Goal: Transaction & Acquisition: Purchase product/service

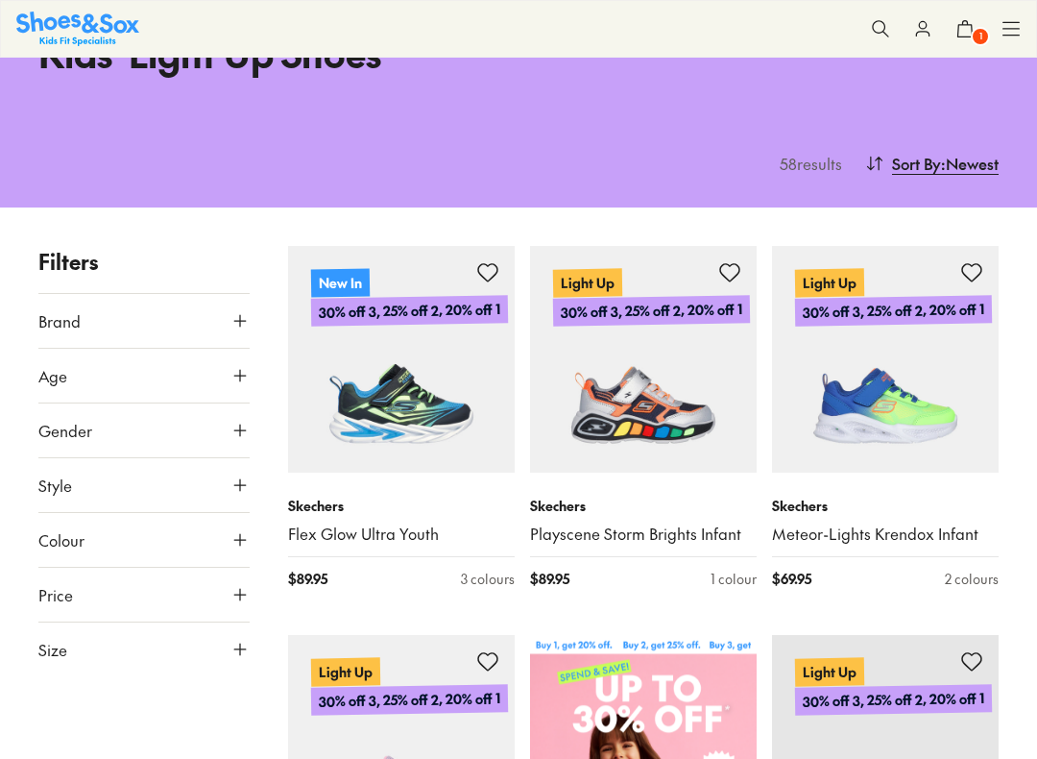
scroll to position [132, 0]
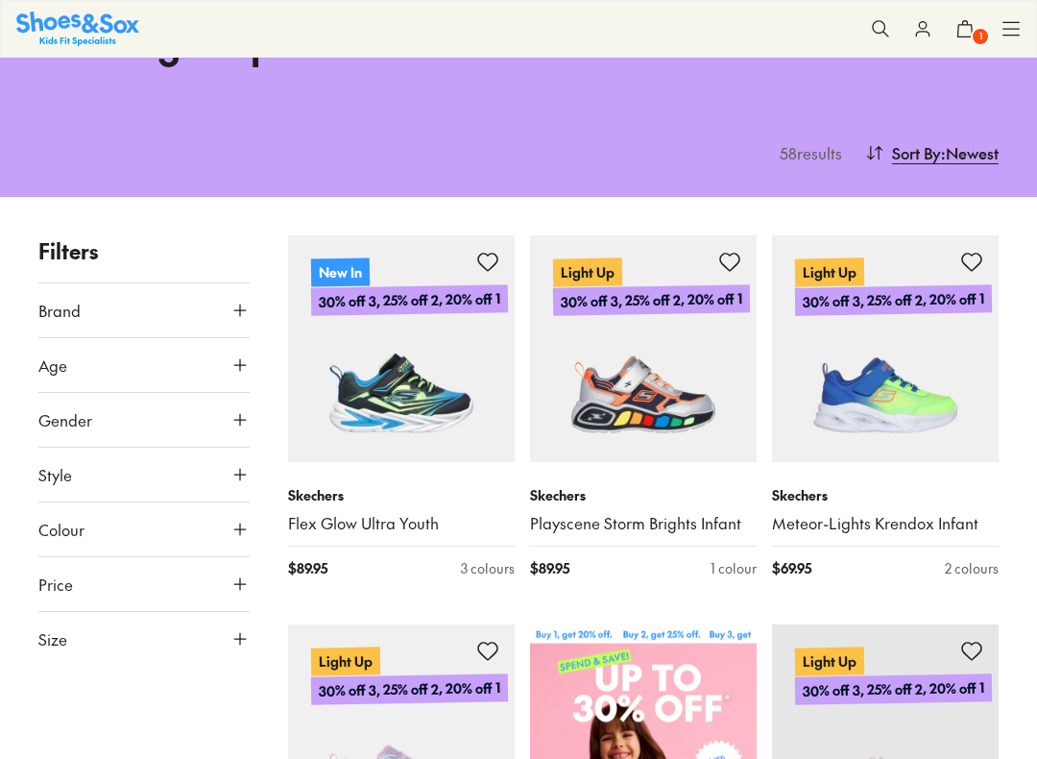
click at [934, 158] on span "Sort By" at bounding box center [916, 152] width 49 height 23
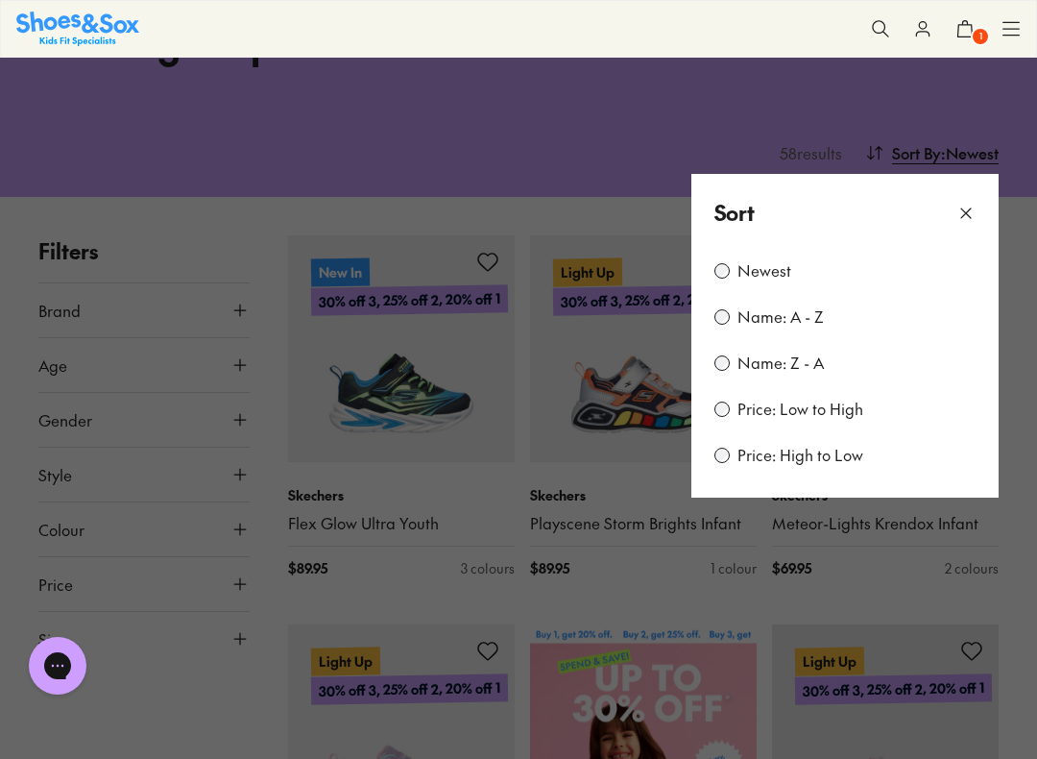
scroll to position [0, 0]
click at [832, 416] on label "Price: Low to High" at bounding box center [801, 409] width 126 height 21
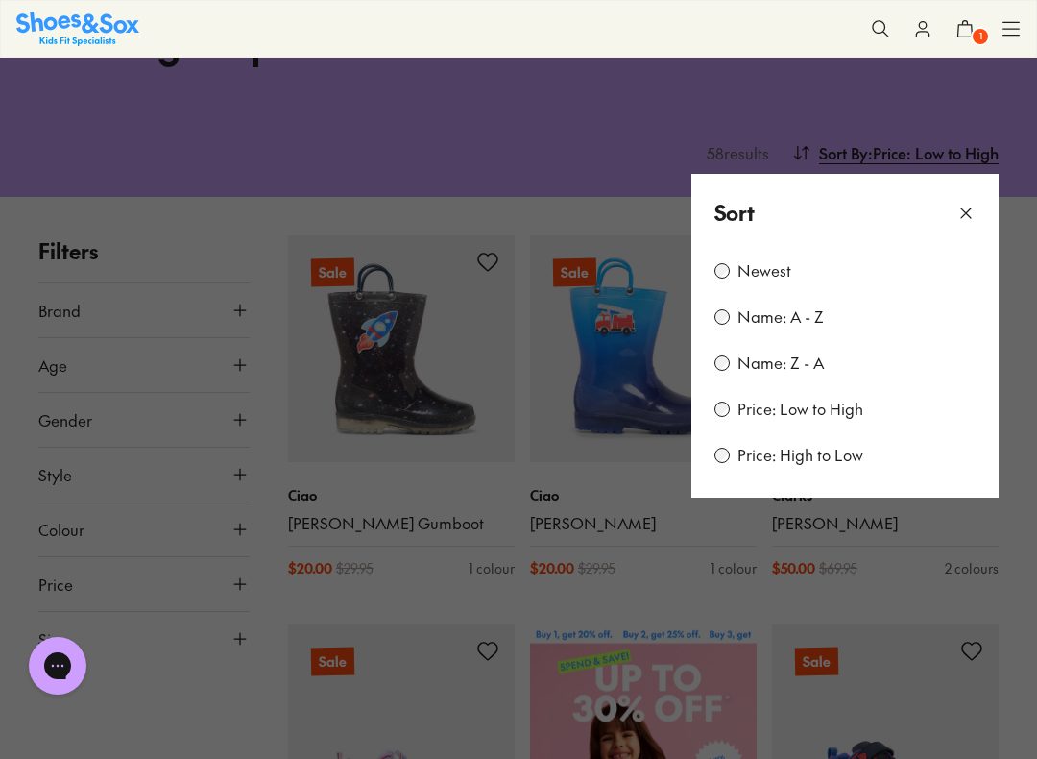
click at [1035, 570] on button at bounding box center [518, 379] width 1037 height 759
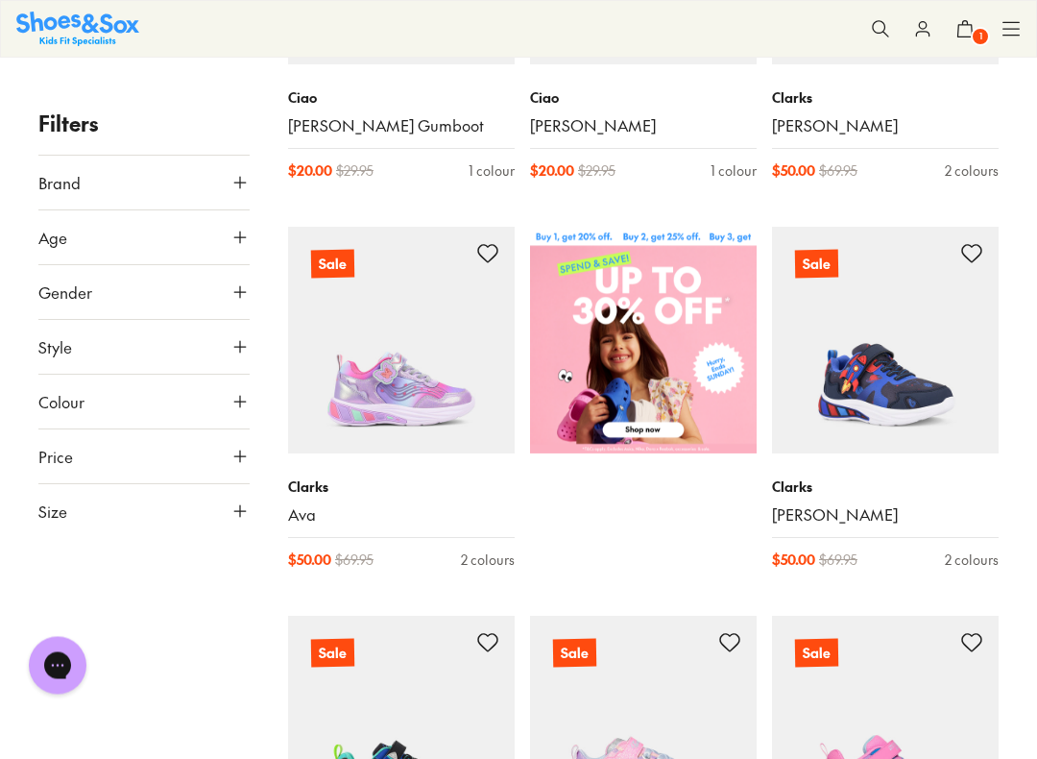
scroll to position [529, 0]
click at [235, 515] on icon at bounding box center [240, 510] width 19 height 19
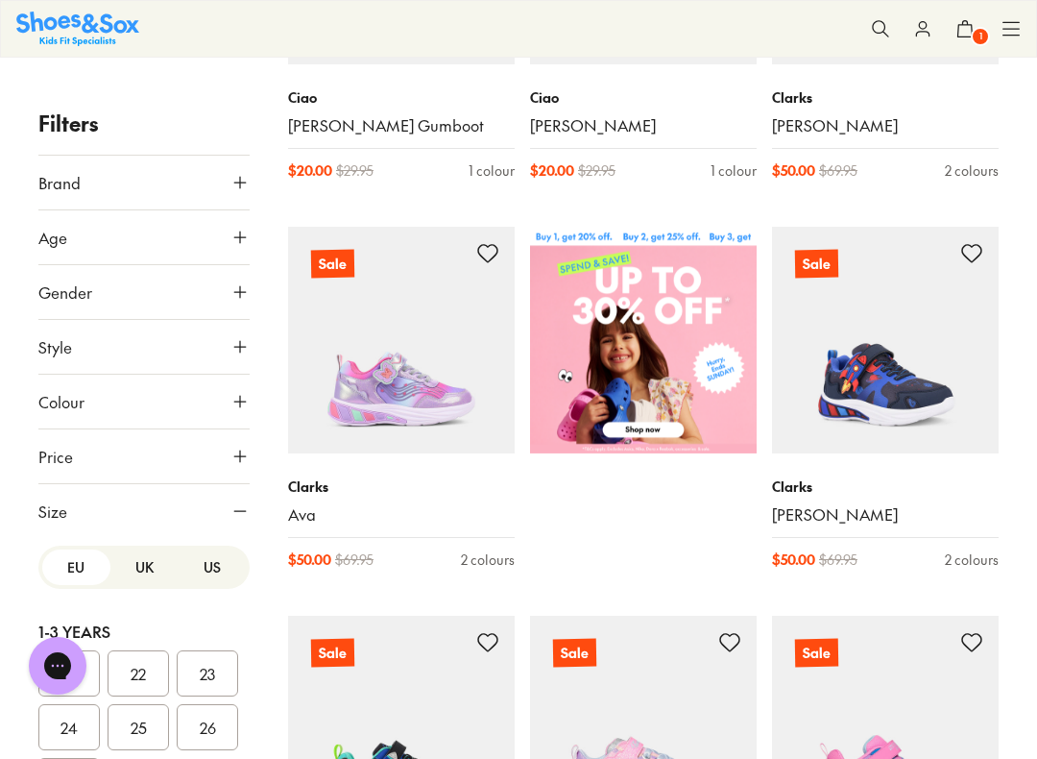
scroll to position [0, 0]
click at [221, 569] on button "US" at bounding box center [212, 567] width 68 height 36
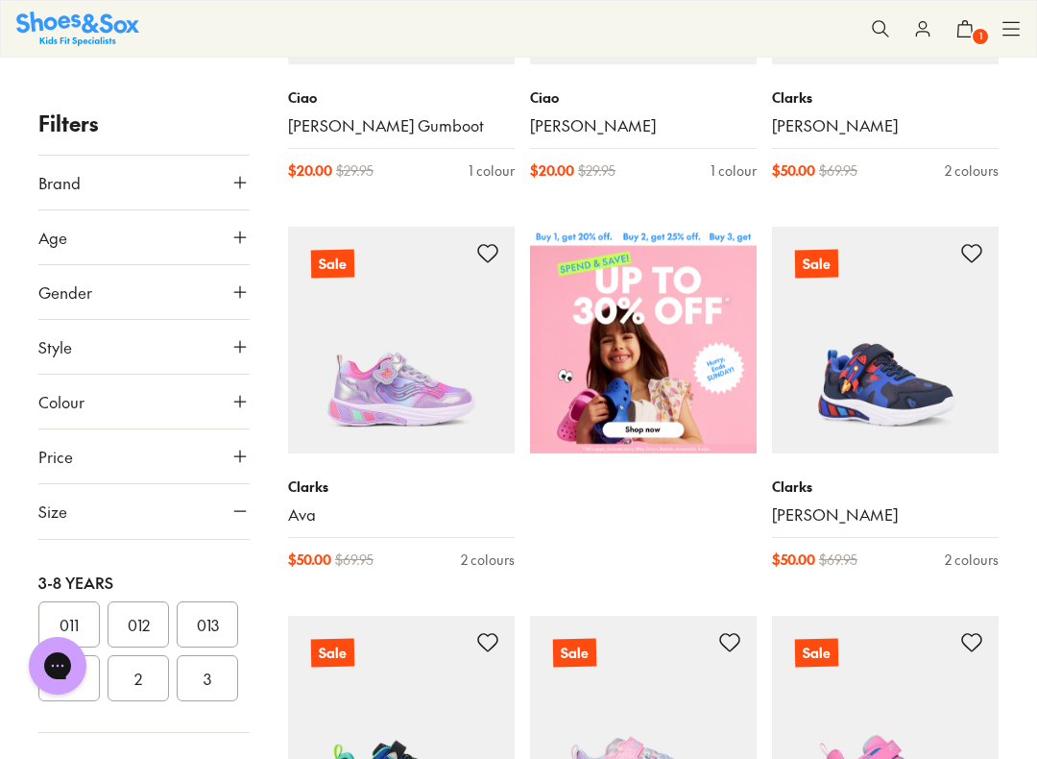
scroll to position [365, 0]
click at [61, 650] on button "1" at bounding box center [68, 694] width 61 height 46
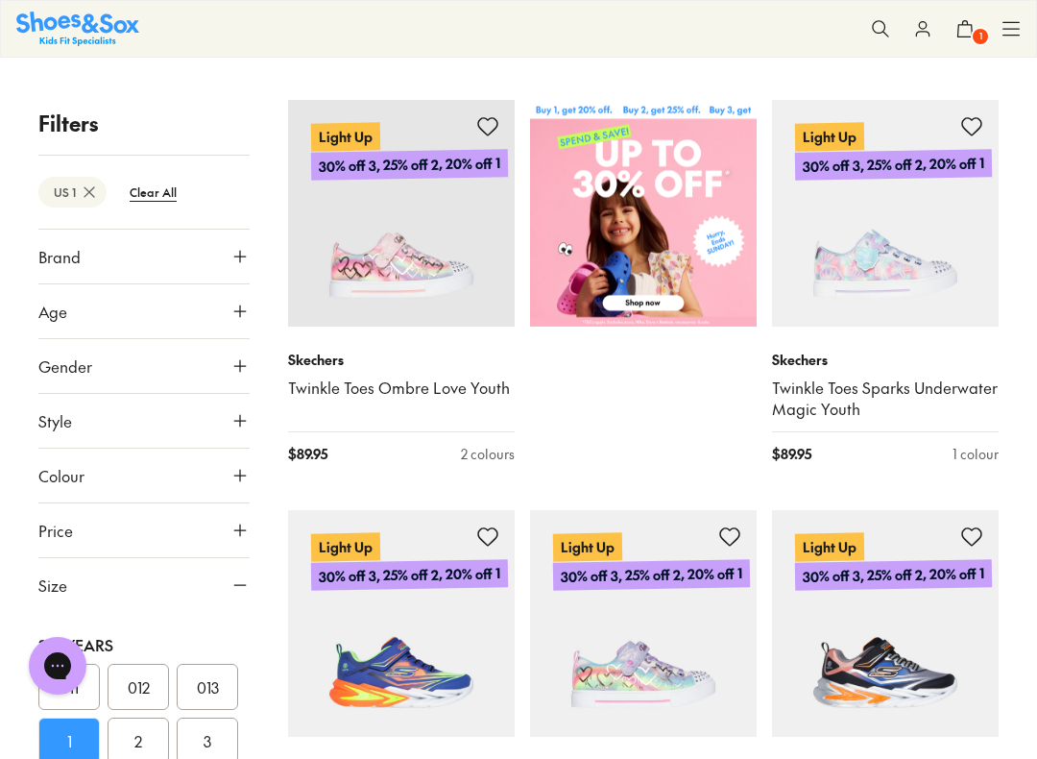
scroll to position [393, 0]
click at [150, 650] on button "2" at bounding box center [138, 741] width 61 height 46
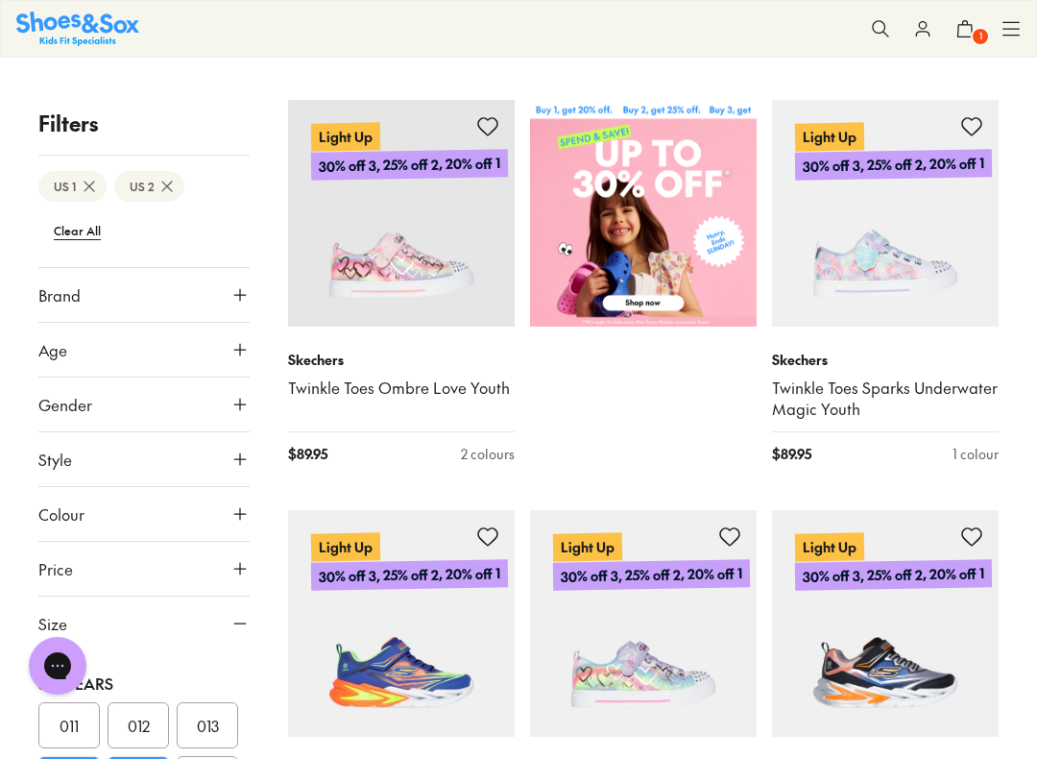
scroll to position [202, 0]
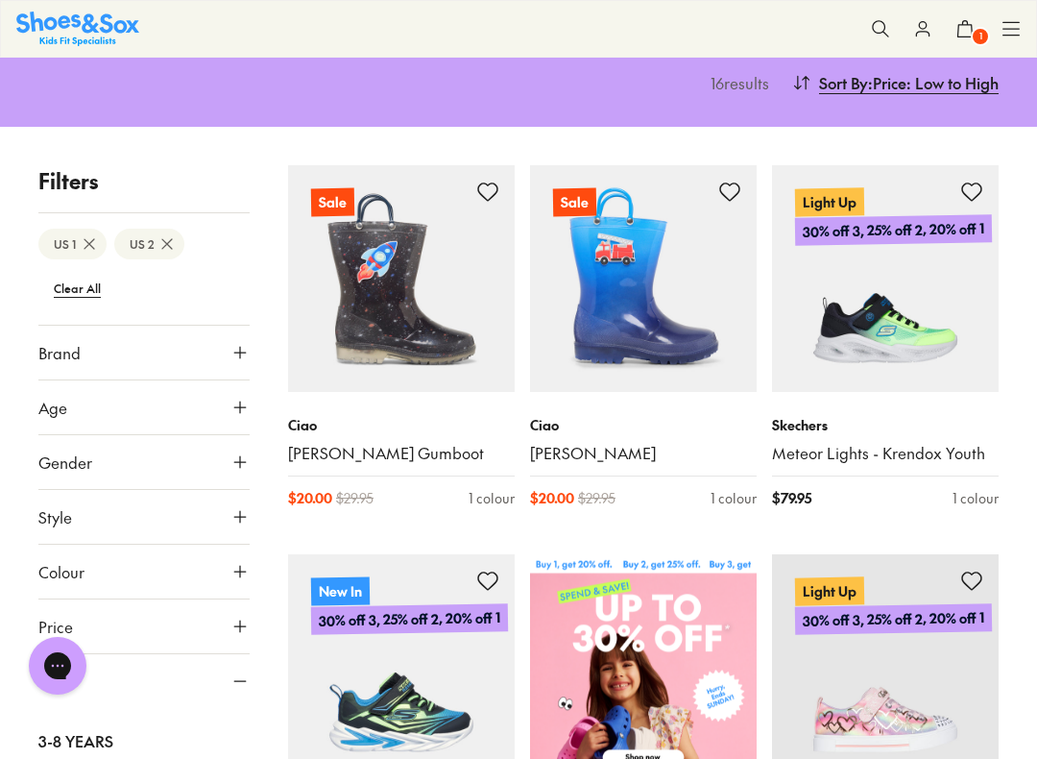
click at [920, 93] on span ": Price: Low to High" at bounding box center [933, 82] width 131 height 23
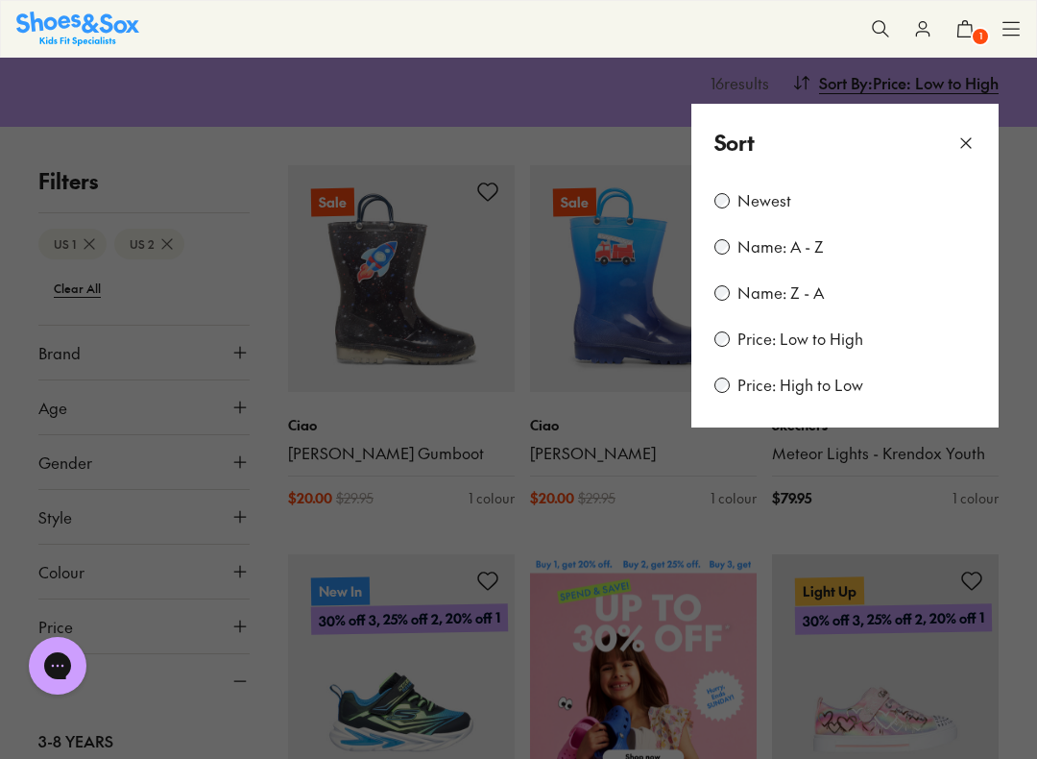
click at [829, 342] on label "Price: Low to High" at bounding box center [801, 339] width 126 height 21
click at [971, 140] on icon at bounding box center [966, 143] width 19 height 19
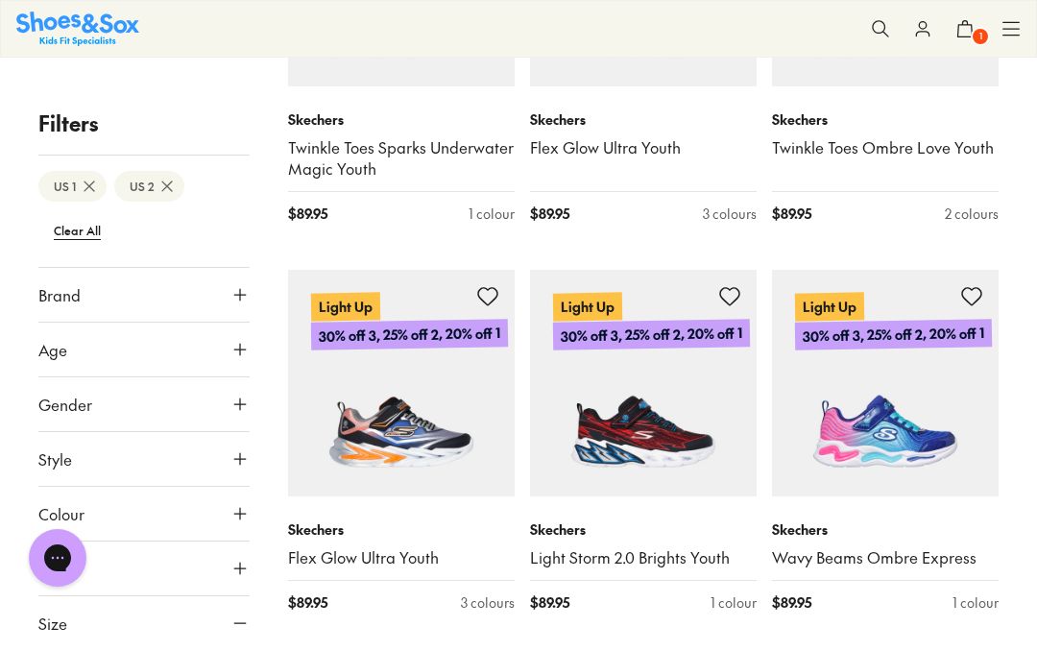
scroll to position [1277, 0]
